Goal: Find specific page/section: Find specific page/section

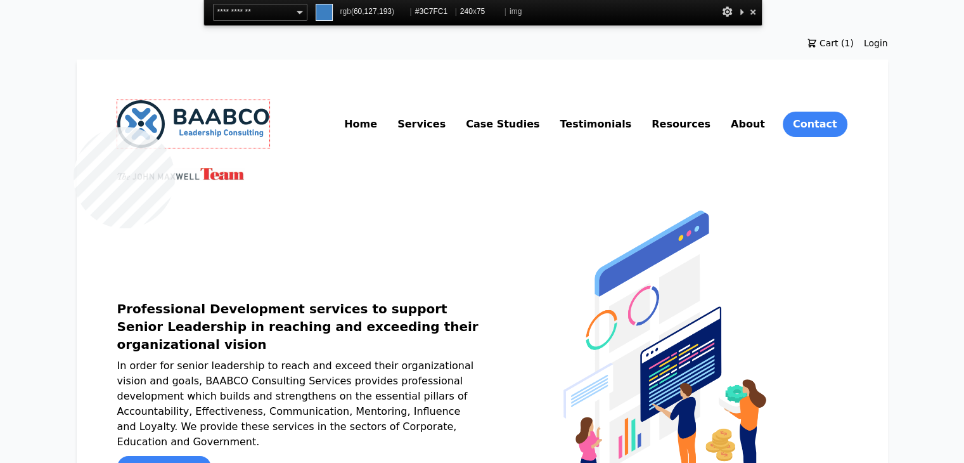
click at [117, 127] on img at bounding box center [193, 124] width 152 height 48
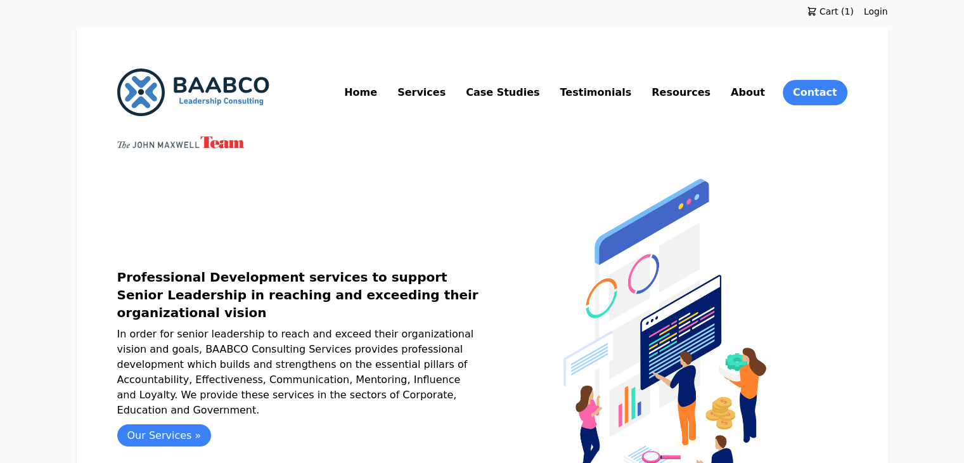
click at [768, 94] on link "About" at bounding box center [747, 92] width 39 height 20
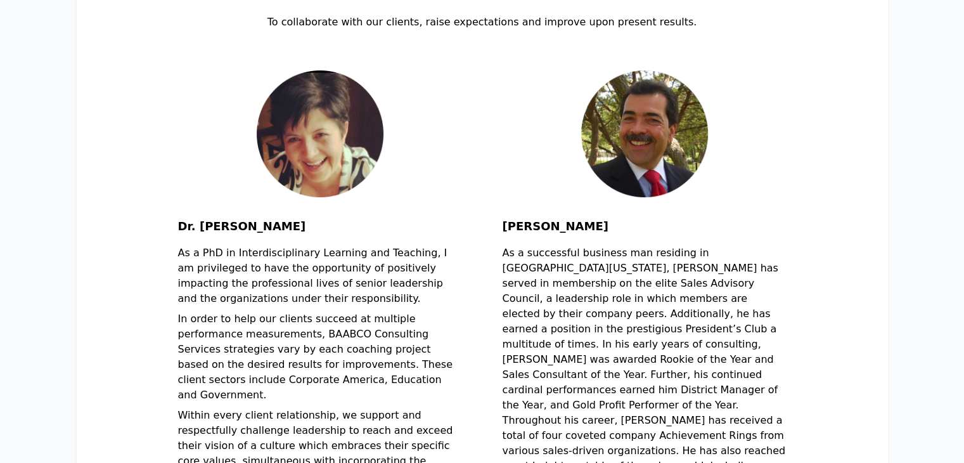
scroll to position [276, 0]
drag, startPoint x: 179, startPoint y: 227, endPoint x: 294, endPoint y: 233, distance: 114.3
click at [294, 233] on h2 "Dr. [PERSON_NAME]" at bounding box center [320, 231] width 284 height 28
copy h2 "Dr. [PERSON_NAME]"
drag, startPoint x: 505, startPoint y: 228, endPoint x: 607, endPoint y: 235, distance: 103.0
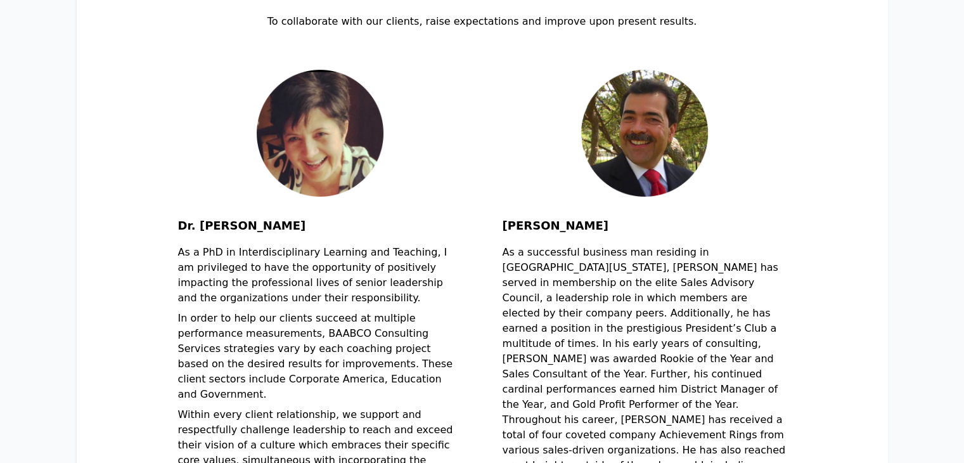
click at [607, 235] on h2 "[PERSON_NAME]" at bounding box center [645, 231] width 284 height 28
copy h2 "[PERSON_NAME]"
